Goal: Transaction & Acquisition: Purchase product/service

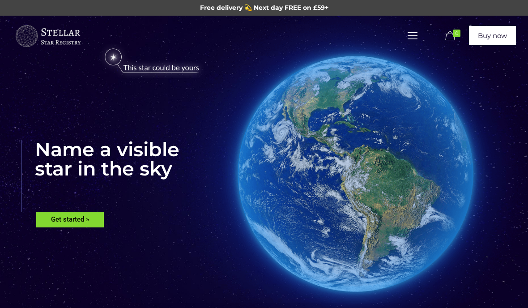
click at [487, 37] on link "Buy now" at bounding box center [492, 35] width 47 height 19
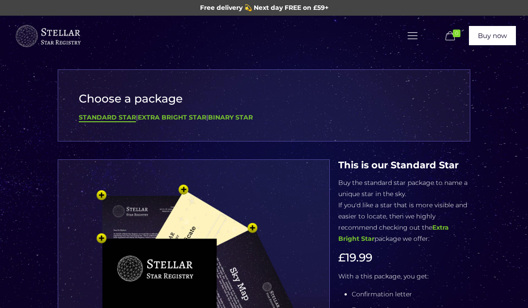
scroll to position [19, 0]
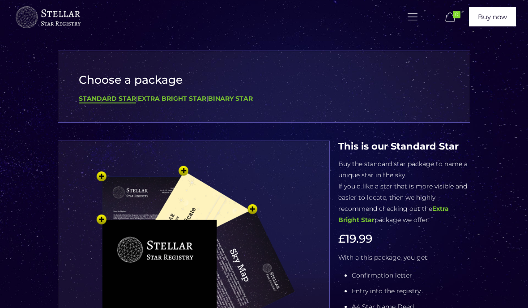
click at [445, 205] on b "Extra Bright Star" at bounding box center [393, 214] width 111 height 19
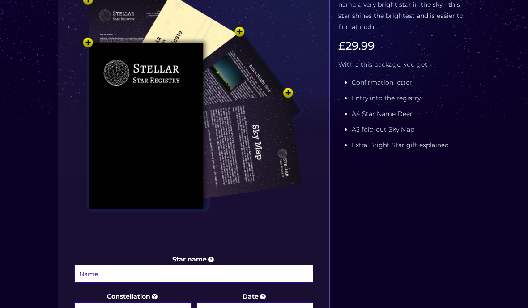
scroll to position [205, 0]
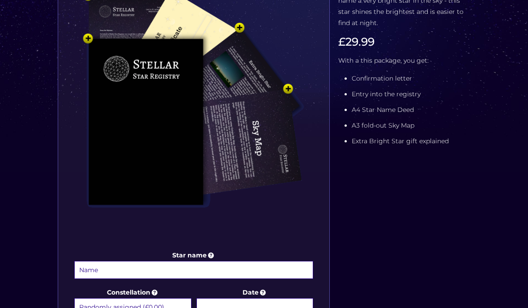
click at [221, 277] on input "Star name" at bounding box center [193, 270] width 239 height 18
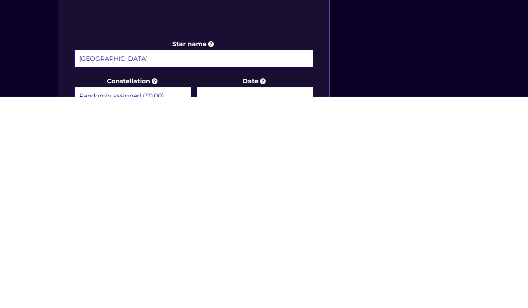
scroll to position [378, 0]
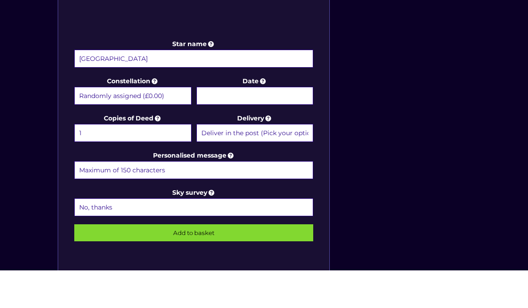
click at [119, 87] on input "[GEOGRAPHIC_DATA]" at bounding box center [193, 96] width 239 height 18
type input "D"
type input "Happiness"
click at [273, 124] on input "Date" at bounding box center [254, 133] width 117 height 18
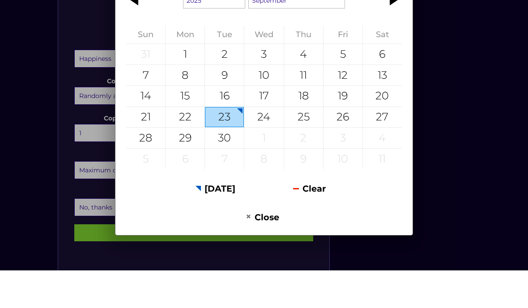
click at [388, 37] on div at bounding box center [392, 37] width 40 height 21
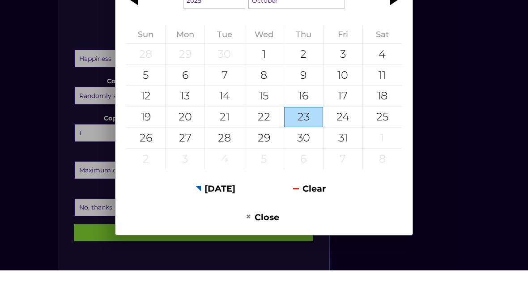
click at [384, 87] on div "4" at bounding box center [382, 91] width 39 height 21
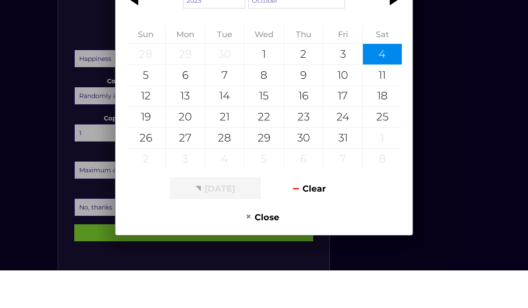
type input "[DATE]"
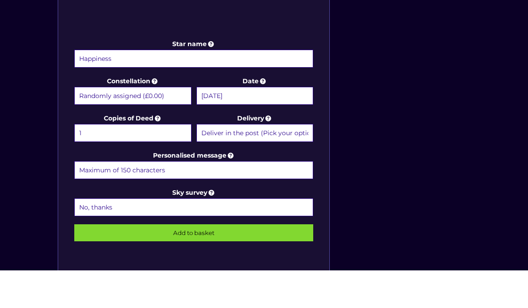
click at [260, 199] on input "Personalised message" at bounding box center [193, 208] width 239 height 18
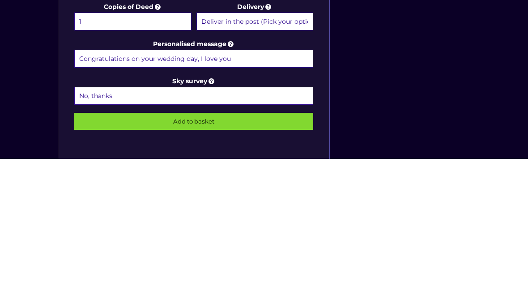
scroll to position [490, 0]
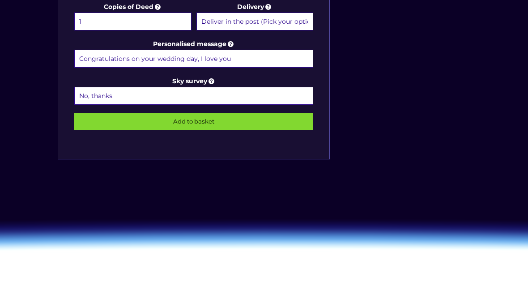
type input "Congratulations on your wedding day, I love you"
click at [216, 115] on icon at bounding box center [211, 119] width 9 height 8
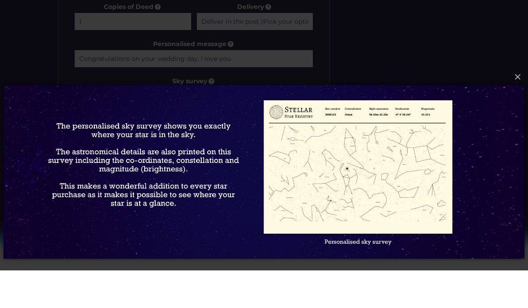
click at [518, 105] on button "×" at bounding box center [263, 115] width 521 height 20
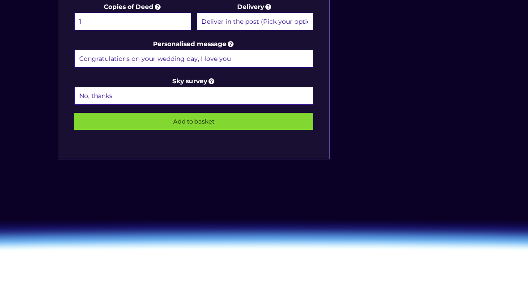
click at [145, 124] on select "No, thanks 1 (+£6.99) 2 (+£11.99) 3 (+£16.99) 4 (+£21.99) 5 (+£26.99) 6 (+£31.9…" at bounding box center [193, 133] width 239 height 18
select select "1 (+£6.99)"
click at [213, 115] on icon at bounding box center [211, 119] width 9 height 8
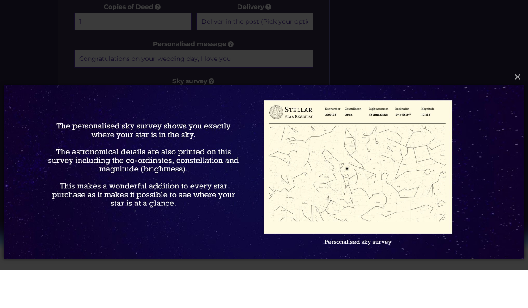
click at [522, 105] on button "×" at bounding box center [263, 115] width 521 height 20
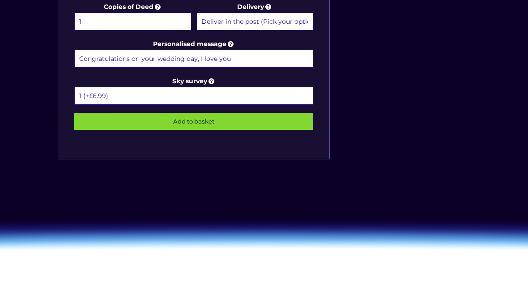
click at [256, 150] on input "Add to basket" at bounding box center [193, 158] width 239 height 17
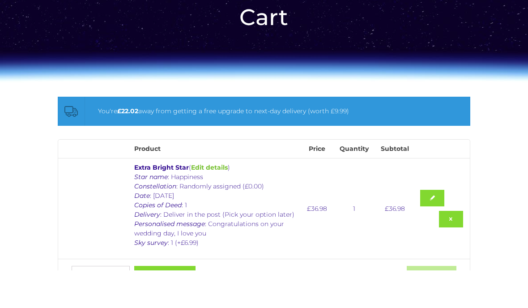
scroll to position [52, 0]
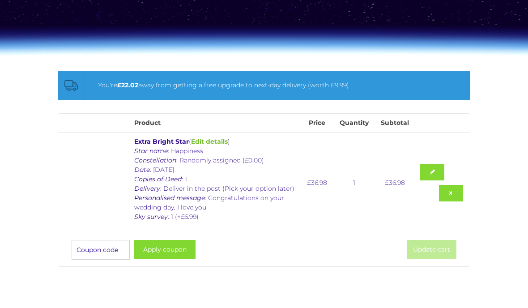
click at [98, 277] on input "Coupon:" at bounding box center [101, 287] width 58 height 20
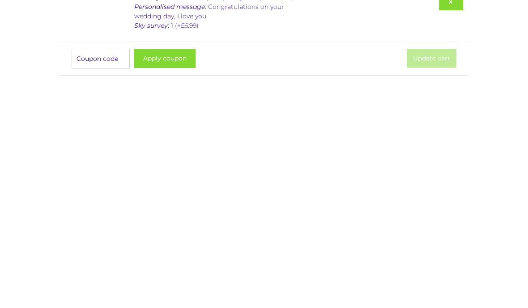
scroll to position [66, 0]
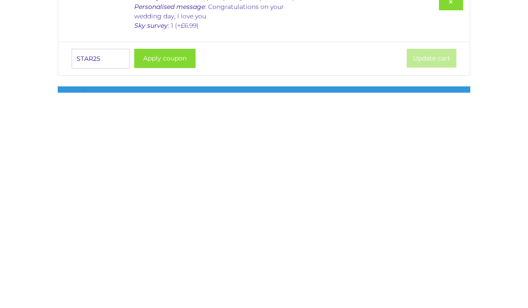
type input "STAR25"
click at [180, 264] on button "Apply coupon" at bounding box center [164, 273] width 61 height 19
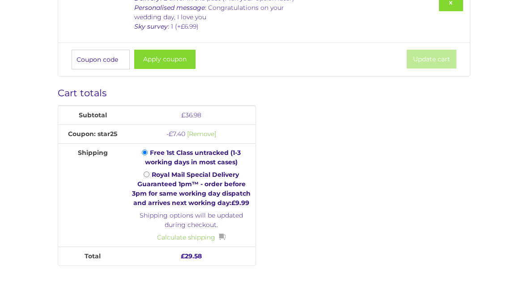
scroll to position [277, 0]
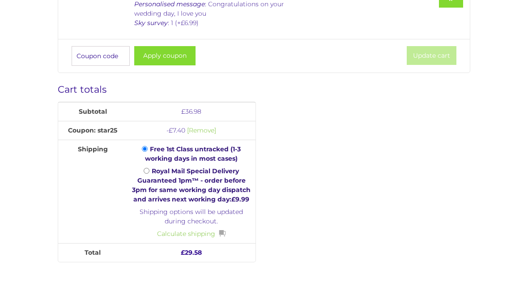
click at [196, 267] on link "Calculate shipping" at bounding box center [191, 271] width 68 height 9
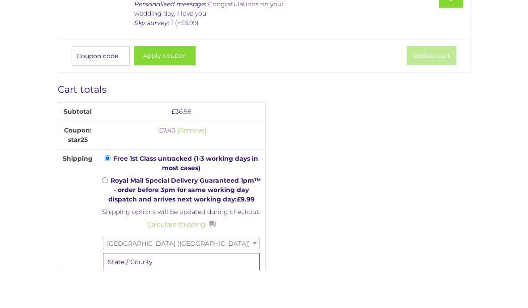
click at [234, 275] on span "[GEOGRAPHIC_DATA] ([GEOGRAPHIC_DATA])" at bounding box center [181, 281] width 156 height 13
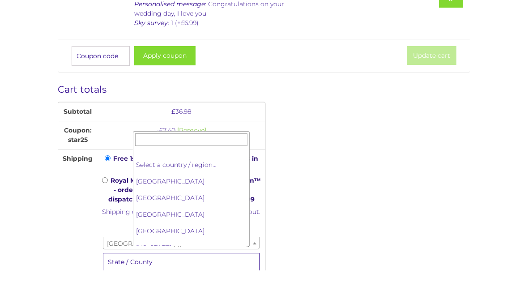
scroll to position [3842, 0]
select select "US"
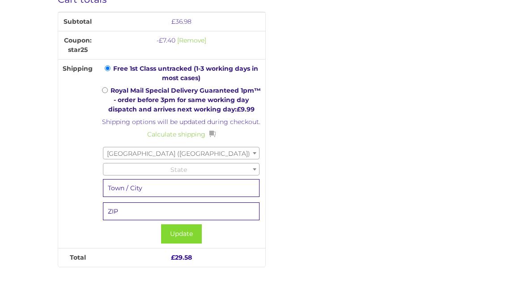
scroll to position [383, 0]
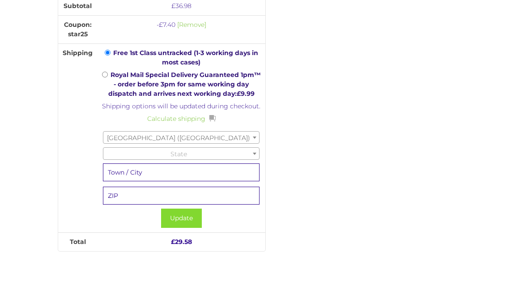
click at [237, 185] on span "State" at bounding box center [181, 191] width 156 height 13
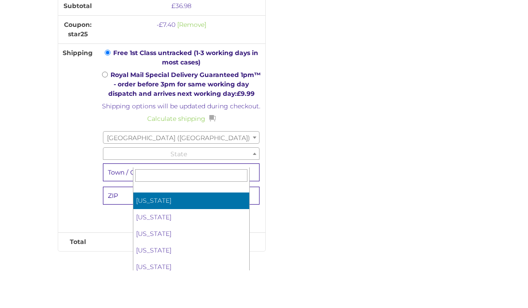
click at [202, 207] on input "text" at bounding box center [191, 213] width 112 height 13
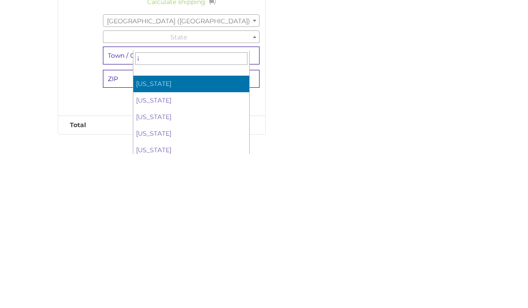
type input "il"
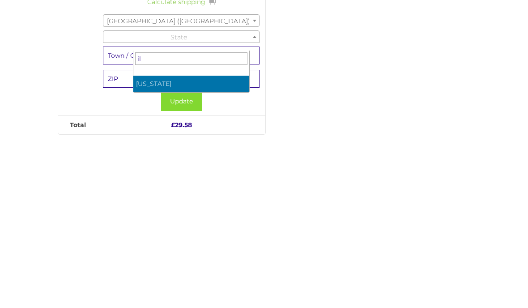
select select "IL"
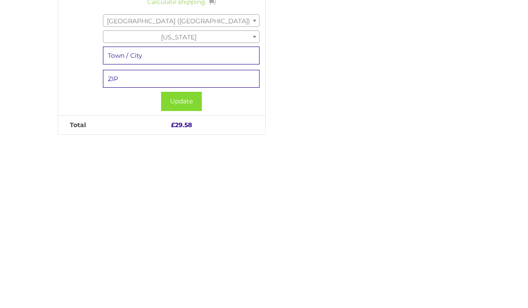
scroll to position [500, 0]
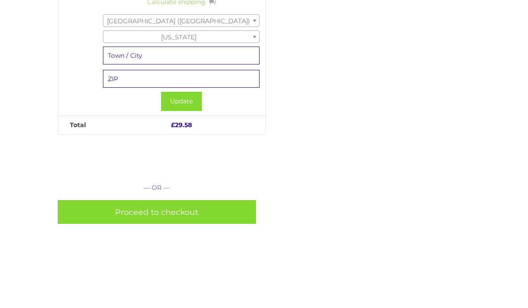
click at [196, 84] on input "text" at bounding box center [181, 93] width 157 height 18
click at [201, 107] on input "text" at bounding box center [181, 116] width 157 height 18
type input "Harvard"
type input "60033"
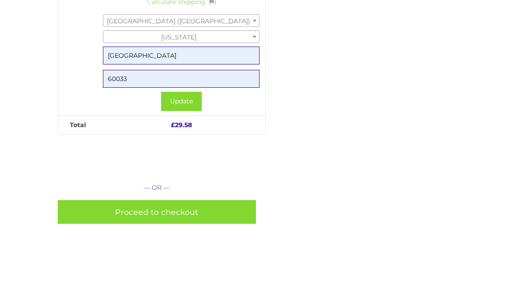
click at [196, 129] on button "Update" at bounding box center [181, 138] width 41 height 19
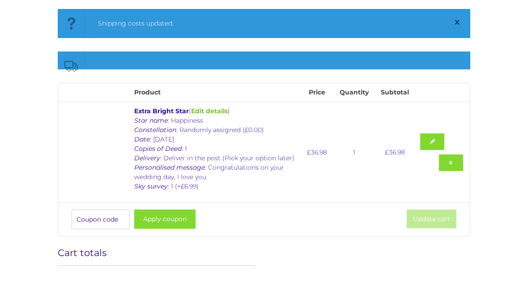
scroll to position [116, 0]
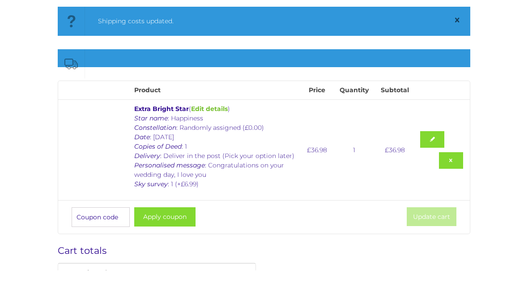
click at [267, 163] on p "Star name : Happiness Constellation : Randomly assigned (£0.00) Date : 4 Octobe…" at bounding box center [216, 188] width 164 height 75
click at [444, 169] on link at bounding box center [432, 177] width 24 height 17
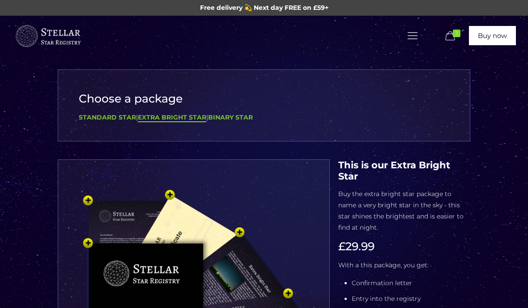
select select "1 (+£6.99)"
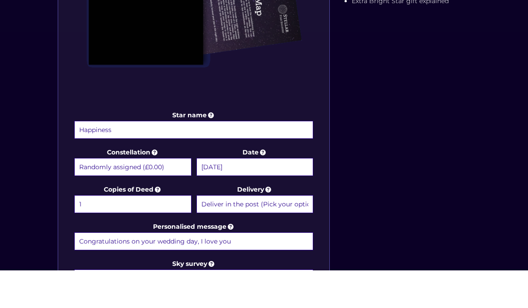
scroll to position [308, 0]
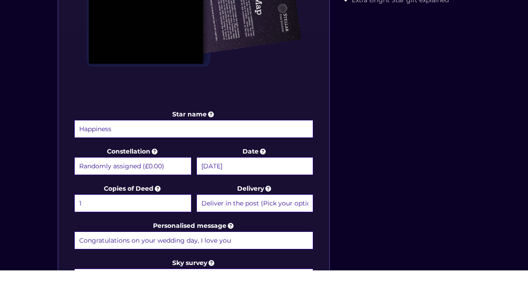
click at [257, 269] on input "Congratulations on your wedding day, I love you" at bounding box center [193, 278] width 239 height 18
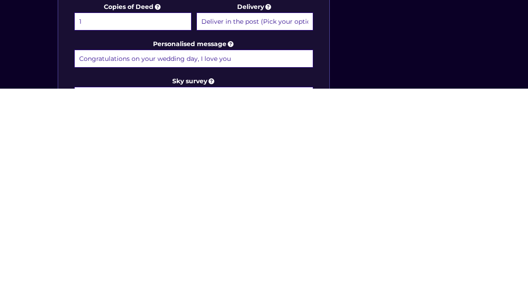
scroll to position [312, 0]
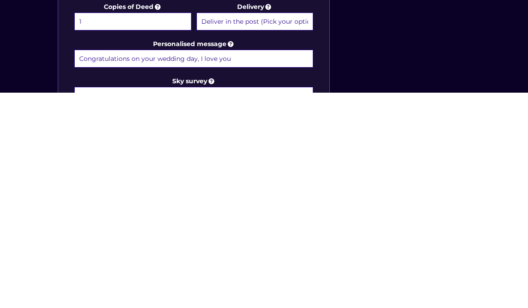
type input "Congratulations on your wedding day, I love you ,"
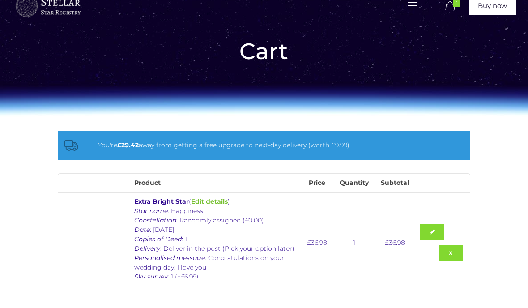
click at [444, 254] on link at bounding box center [432, 262] width 24 height 17
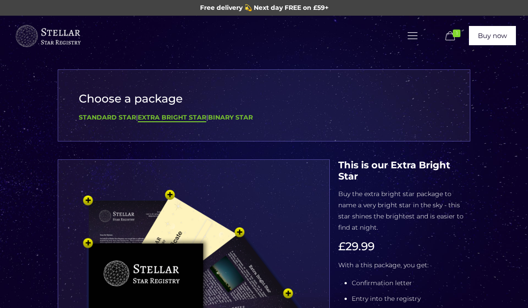
select select "1 (+£6.99)"
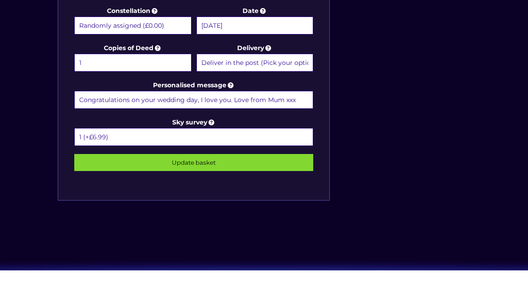
scroll to position [493, 0]
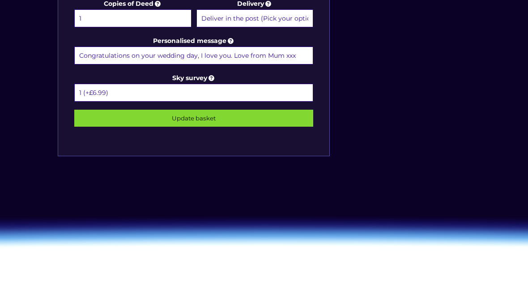
type input "Congratulations on your wedding day, I love you. Love from Mum xxx"
click at [151, 147] on input "Update basket" at bounding box center [193, 155] width 239 height 17
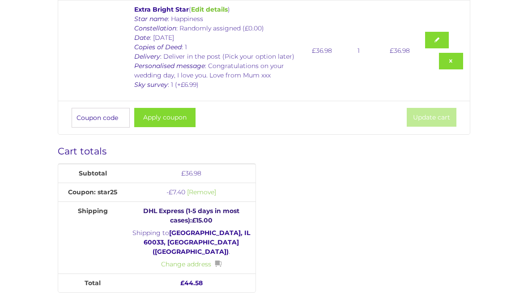
scroll to position [222, 0]
click at [190, 260] on link "Change address" at bounding box center [191, 264] width 60 height 9
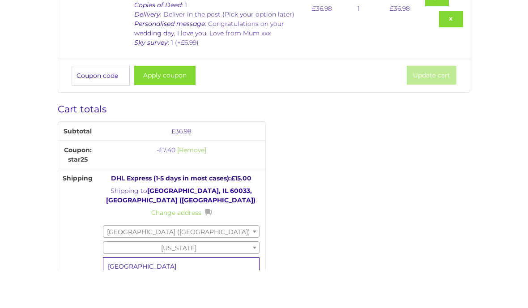
scroll to position [256, 0]
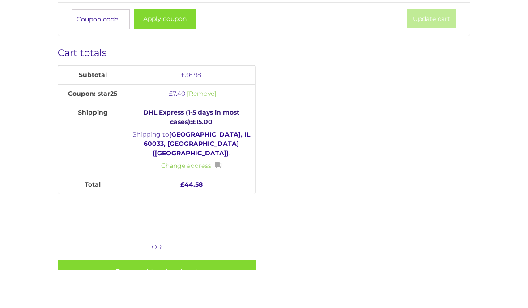
scroll to position [316, 0]
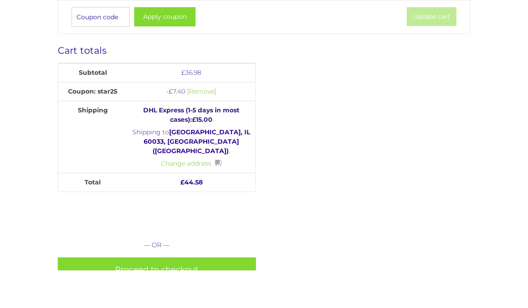
click at [218, 295] on link "Proceed to checkout" at bounding box center [157, 307] width 198 height 24
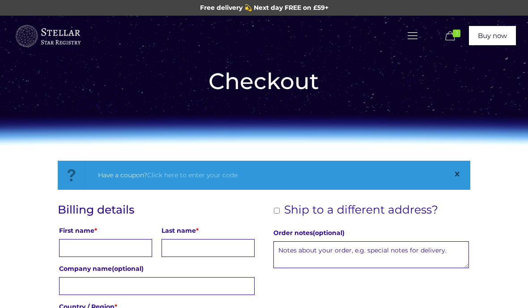
select select "IL"
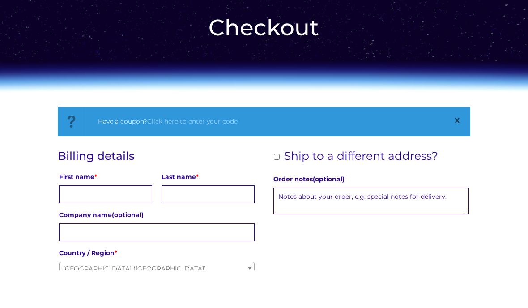
scroll to position [17, 0]
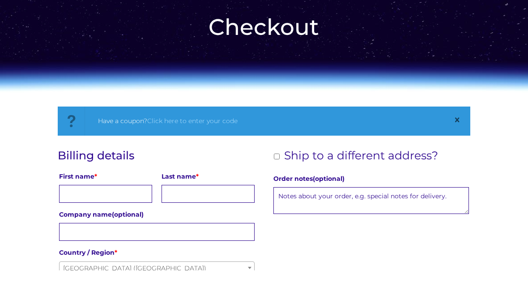
click at [110, 222] on input "First name *" at bounding box center [105, 231] width 93 height 18
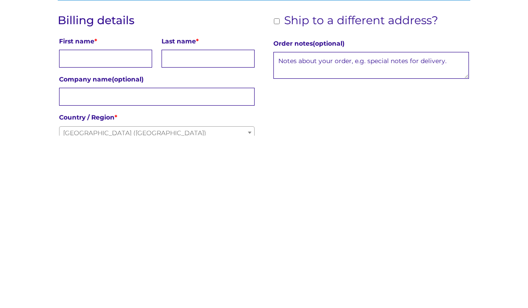
type input "Victoria"
type input "Sheppard"
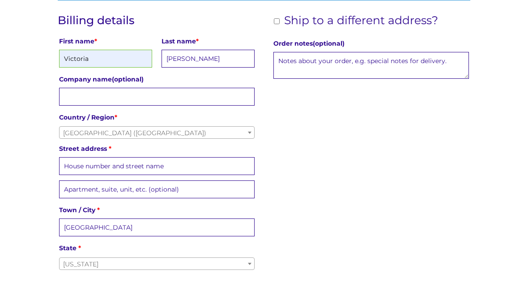
select select "GB"
type input "Court Lodge"
type input "Bicknor Lane, Bicknor"
select select "GB"
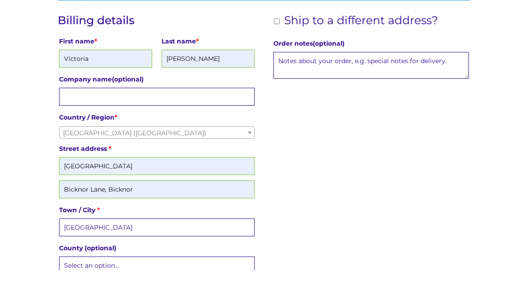
type input "+447794458877"
type input "victoriawilliams058@gmail.com"
type input "Kent"
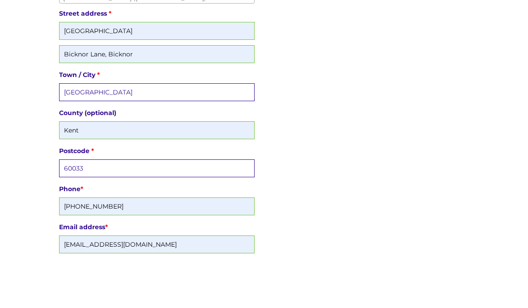
scroll to position [289, 0]
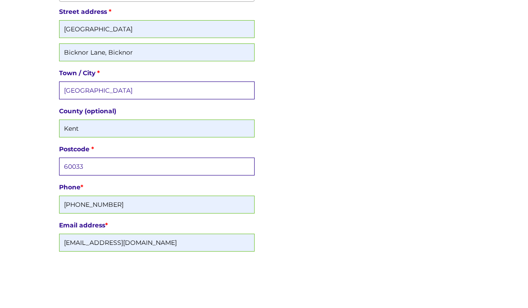
click at [169, 195] on input "60033" at bounding box center [156, 204] width 195 height 18
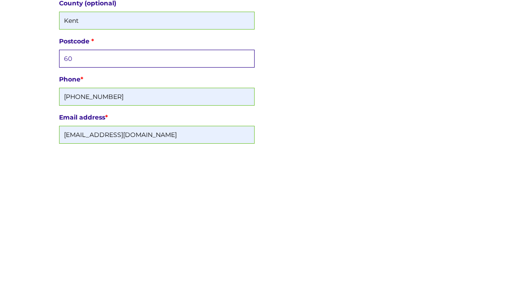
type input "6"
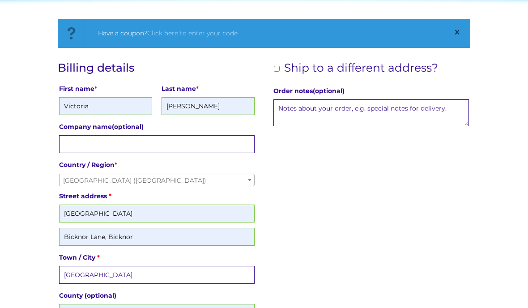
scroll to position [141, 0]
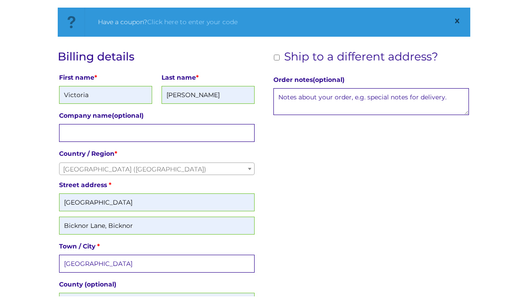
type input "ME9 8AY"
click at [274, 66] on input "Ship to a different address?" at bounding box center [277, 69] width 6 height 6
checkbox input "true"
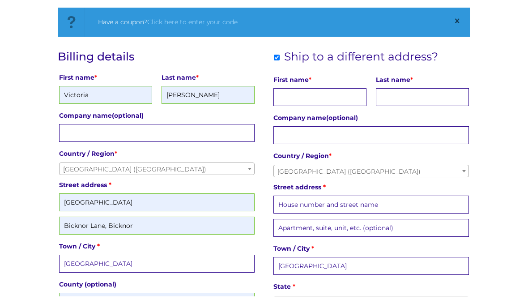
click at [132, 266] on input "Harvard" at bounding box center [156, 275] width 195 height 18
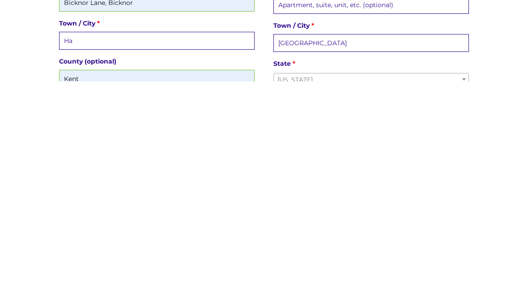
type input "H"
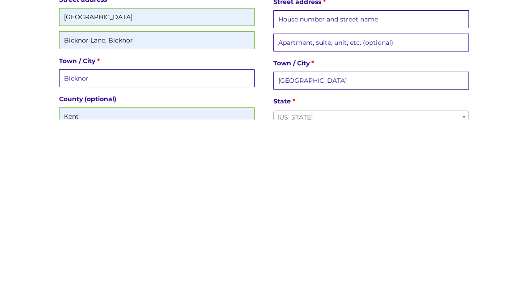
type input "Bicknor"
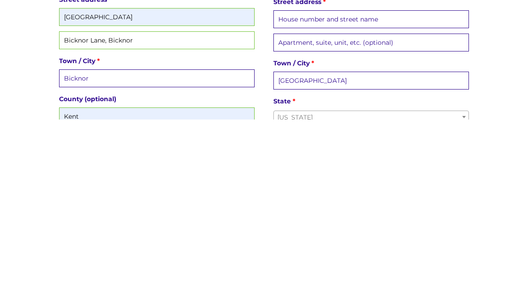
click at [182, 220] on input "Bicknor Lane, Bicknor" at bounding box center [156, 229] width 195 height 18
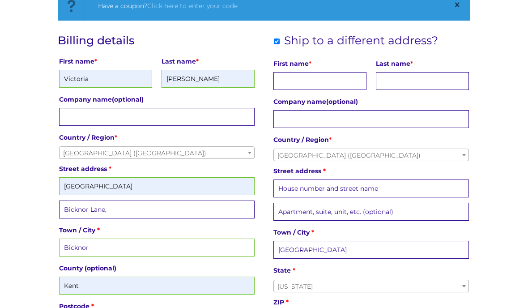
scroll to position [169, 0]
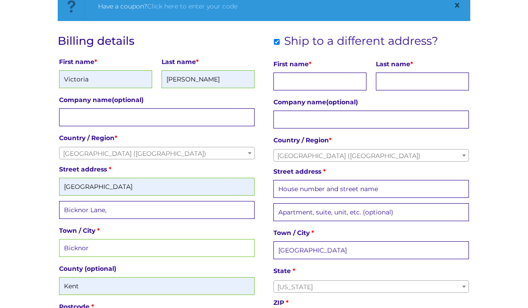
type input "Bicknor Lane,"
click at [315, 82] on input "First name *" at bounding box center [319, 82] width 93 height 18
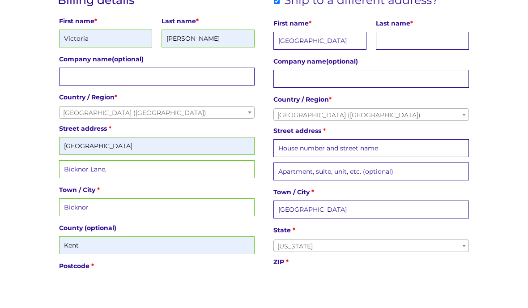
type input "[GEOGRAPHIC_DATA]"
click at [417, 73] on input "Last name *" at bounding box center [422, 82] width 93 height 18
type input "Williams"
click at [373, 177] on input "Street address *" at bounding box center [370, 186] width 195 height 18
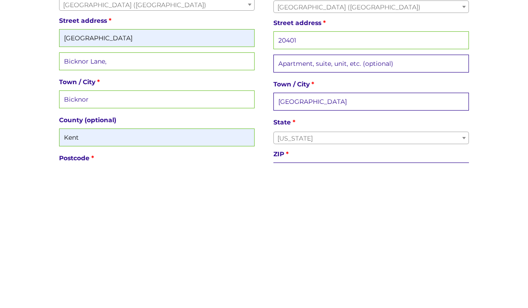
type input "20401 Harvard Hills Road"
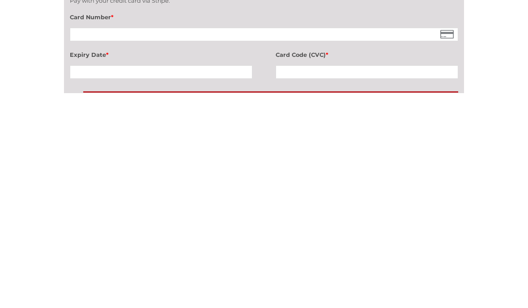
scroll to position [677, 0]
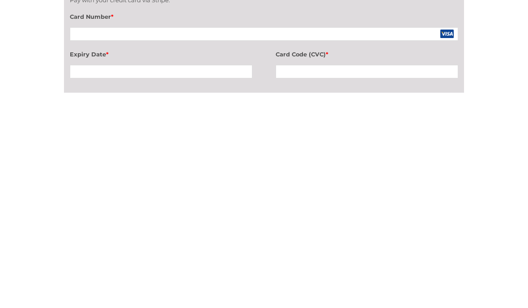
click at [373, 280] on div at bounding box center [367, 286] width 183 height 13
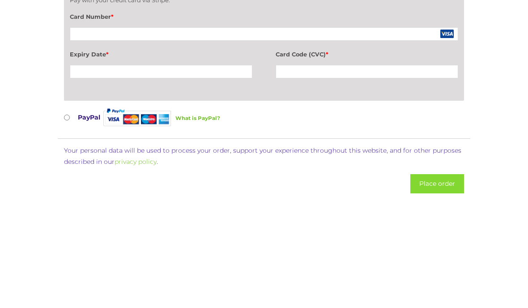
click at [446, 212] on button "Place order" at bounding box center [437, 221] width 54 height 19
click at [448, 212] on button "Place order" at bounding box center [437, 221] width 54 height 19
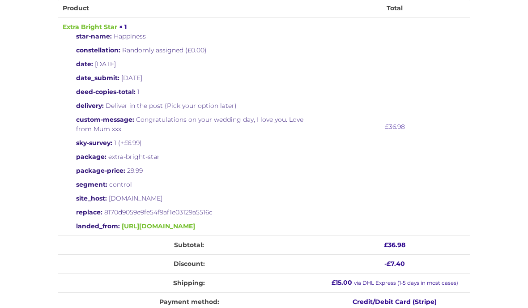
scroll to position [280, 0]
